Goal: Task Accomplishment & Management: Use online tool/utility

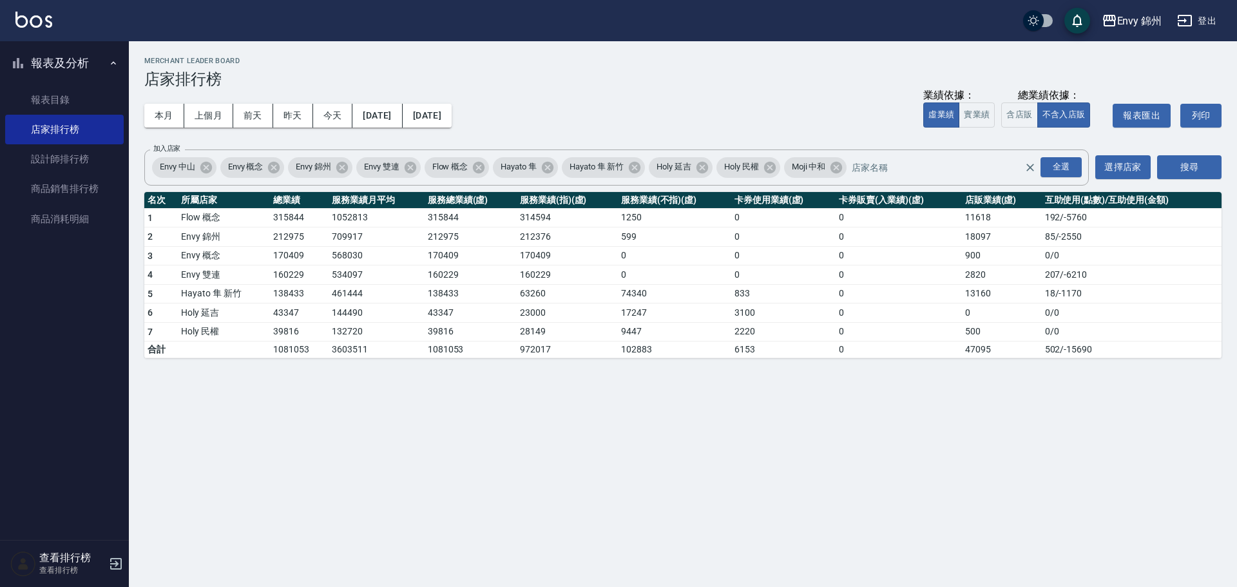
click at [856, 202] on th "卡券販賣(入業績)(虛)" at bounding box center [898, 200] width 126 height 17
click at [1214, 20] on button "登出" at bounding box center [1196, 21] width 50 height 24
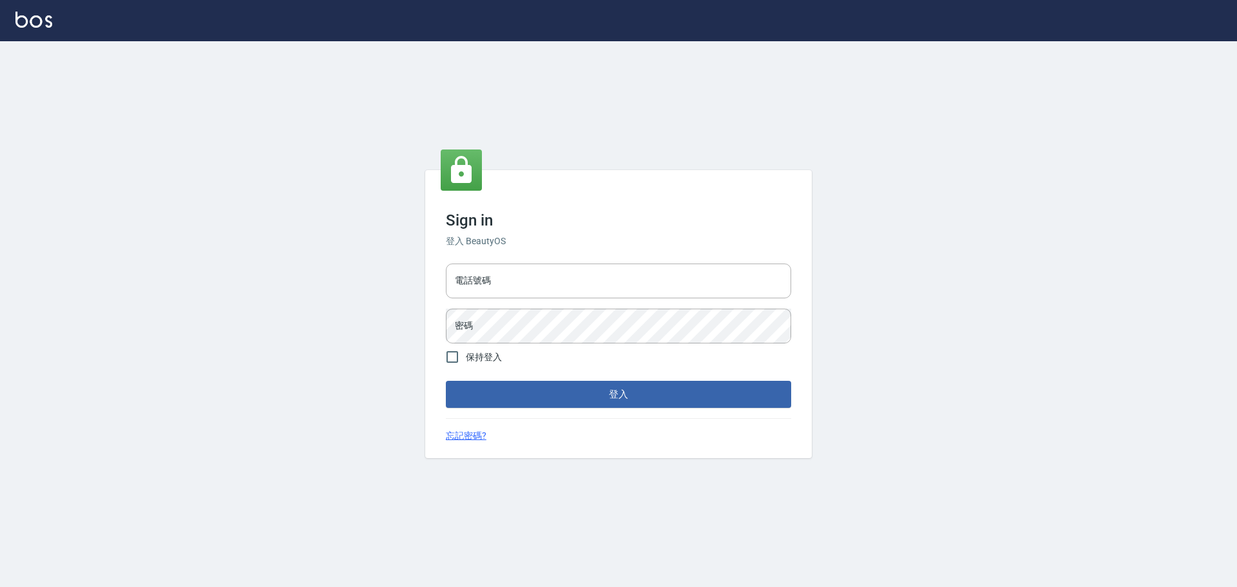
type input "9990001234567"
drag, startPoint x: 0, startPoint y: 0, endPoint x: 610, endPoint y: 280, distance: 671.2
click at [610, 280] on input "9990001234567" at bounding box center [618, 280] width 345 height 35
type input "25153595"
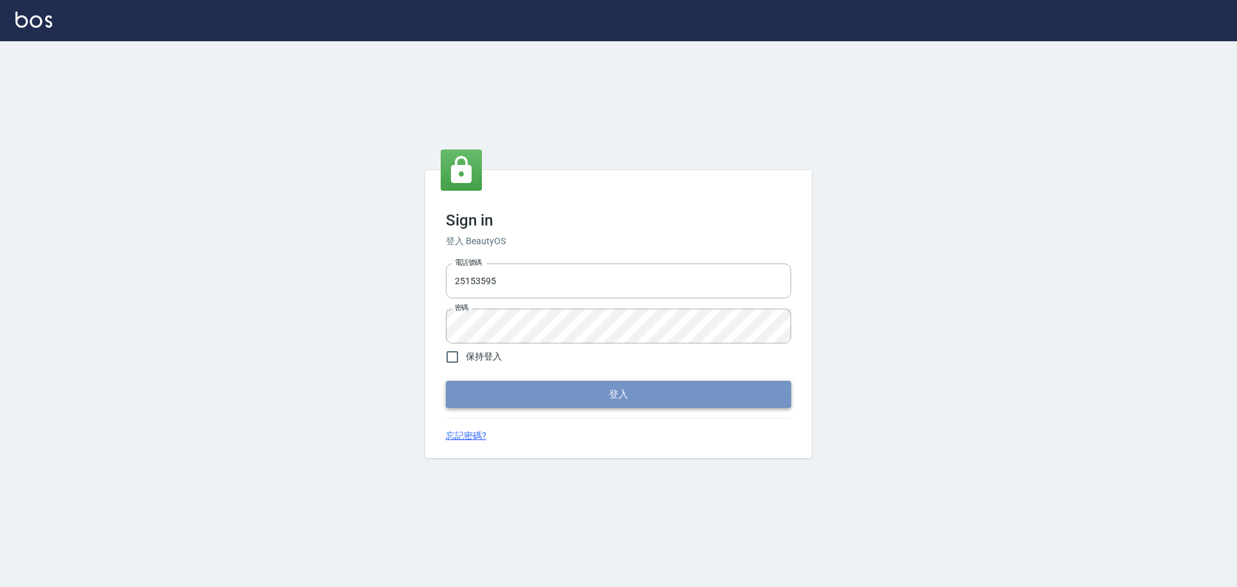
click at [597, 394] on button "登入" at bounding box center [618, 394] width 345 height 27
